Goal: Task Accomplishment & Management: Complete application form

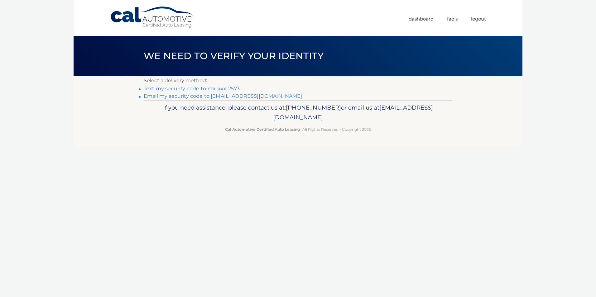
click at [216, 89] on link "Text my security code to xxx-xxx-2573" at bounding box center [192, 89] width 96 height 6
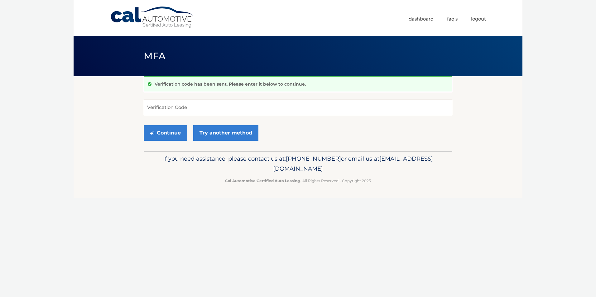
click at [200, 107] on input "Verification Code" at bounding box center [298, 108] width 308 height 16
type input "968008"
click at [144, 125] on button "Continue" at bounding box center [165, 133] width 43 height 16
click at [168, 136] on button "Continue" at bounding box center [165, 133] width 43 height 16
click at [205, 110] on input "Verification Code" at bounding box center [298, 108] width 308 height 16
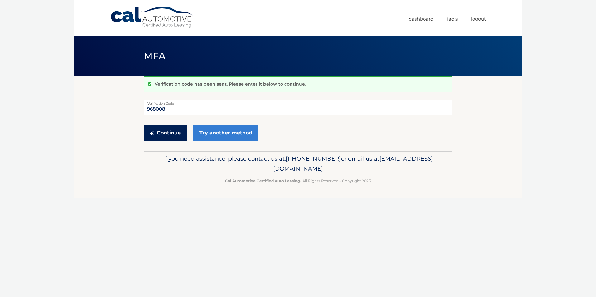
type input "968008"
click at [171, 140] on button "Continue" at bounding box center [165, 133] width 43 height 16
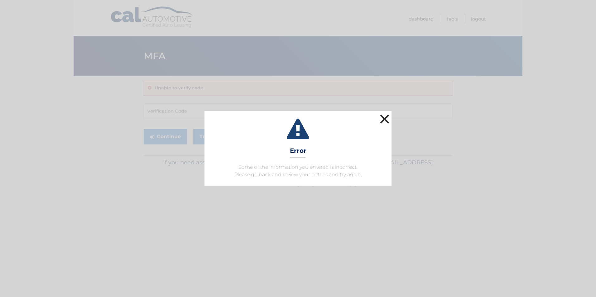
click at [379, 117] on button "×" at bounding box center [384, 119] width 12 height 12
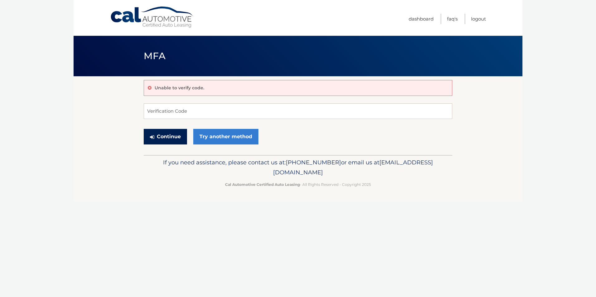
click at [164, 140] on button "Continue" at bounding box center [165, 137] width 43 height 16
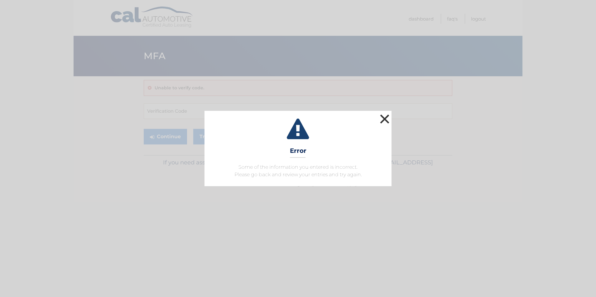
click at [385, 117] on button "×" at bounding box center [384, 119] width 12 height 12
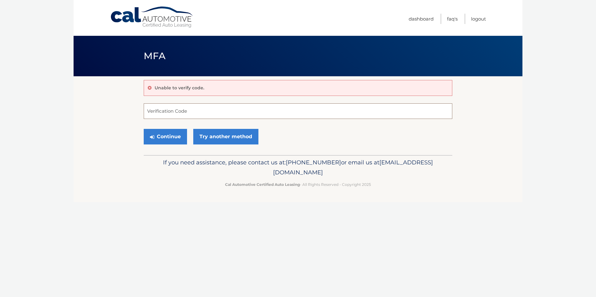
click at [205, 110] on input "Verification Code" at bounding box center [298, 111] width 308 height 16
type input "968008"
click at [144, 129] on button "Continue" at bounding box center [165, 137] width 43 height 16
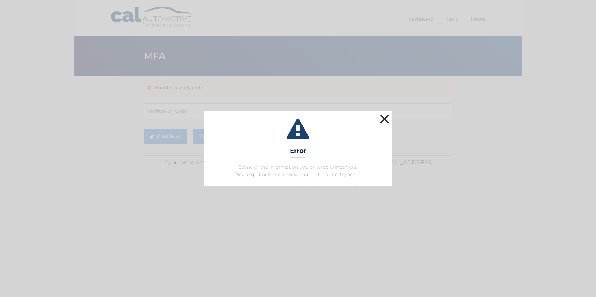
click at [386, 119] on button "×" at bounding box center [384, 119] width 12 height 12
click at [383, 118] on button "×" at bounding box center [384, 119] width 12 height 12
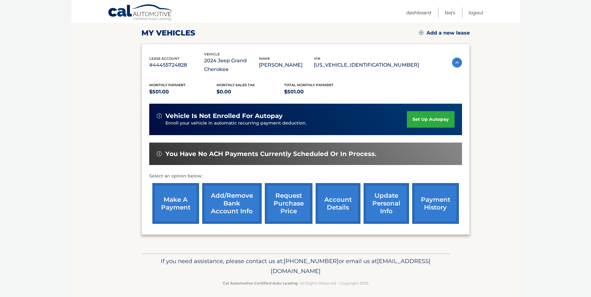
scroll to position [89, 0]
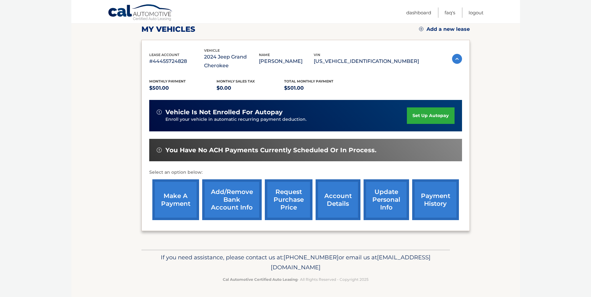
click at [183, 207] on link "make a payment" at bounding box center [175, 199] width 47 height 41
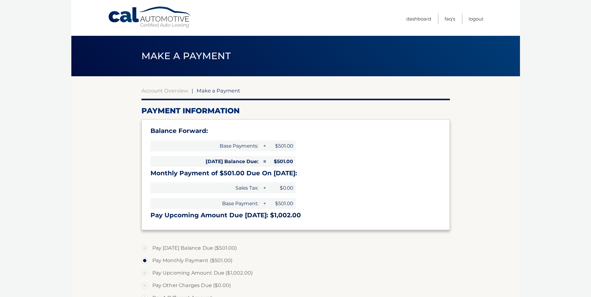
select select "MjkyY2RmYjAtMGU1OC00NzZhLWJhM2YtNzRiYmJhY2NjMjRh"
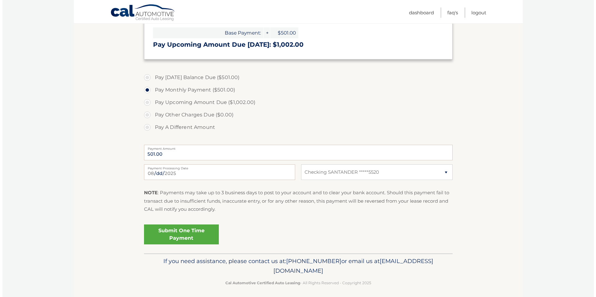
scroll to position [174, 0]
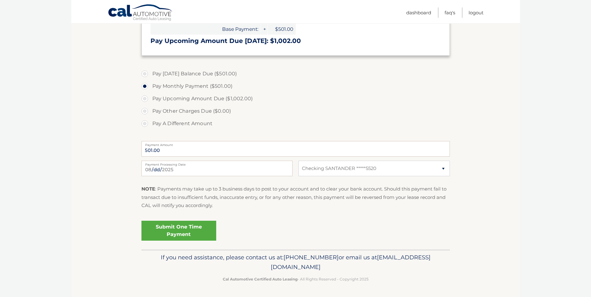
click at [190, 230] on link "Submit One Time Payment" at bounding box center [178, 231] width 75 height 20
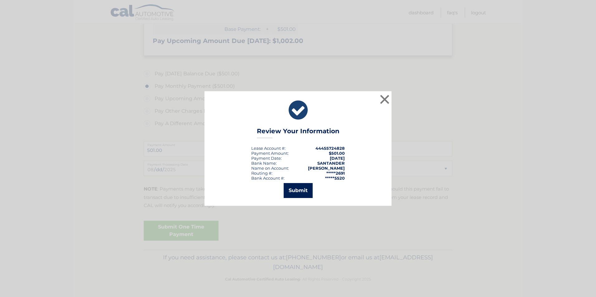
click at [299, 189] on button "Submit" at bounding box center [297, 190] width 29 height 15
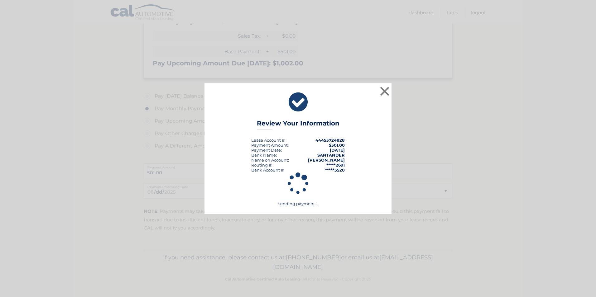
scroll to position [152, 0]
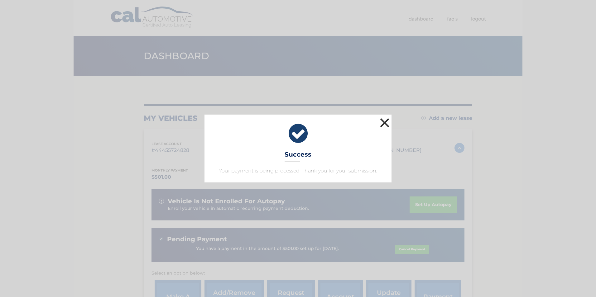
click at [387, 122] on button "×" at bounding box center [384, 122] width 12 height 12
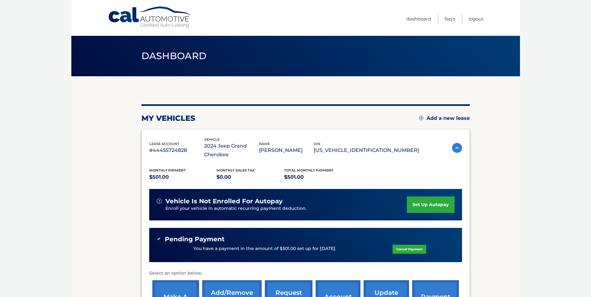
click at [421, 12] on ul "Dashboard FAQ's Logout" at bounding box center [444, 18] width 77 height 36
click at [418, 20] on link "Dashboard" at bounding box center [418, 19] width 25 height 10
